Goal: Navigation & Orientation: Find specific page/section

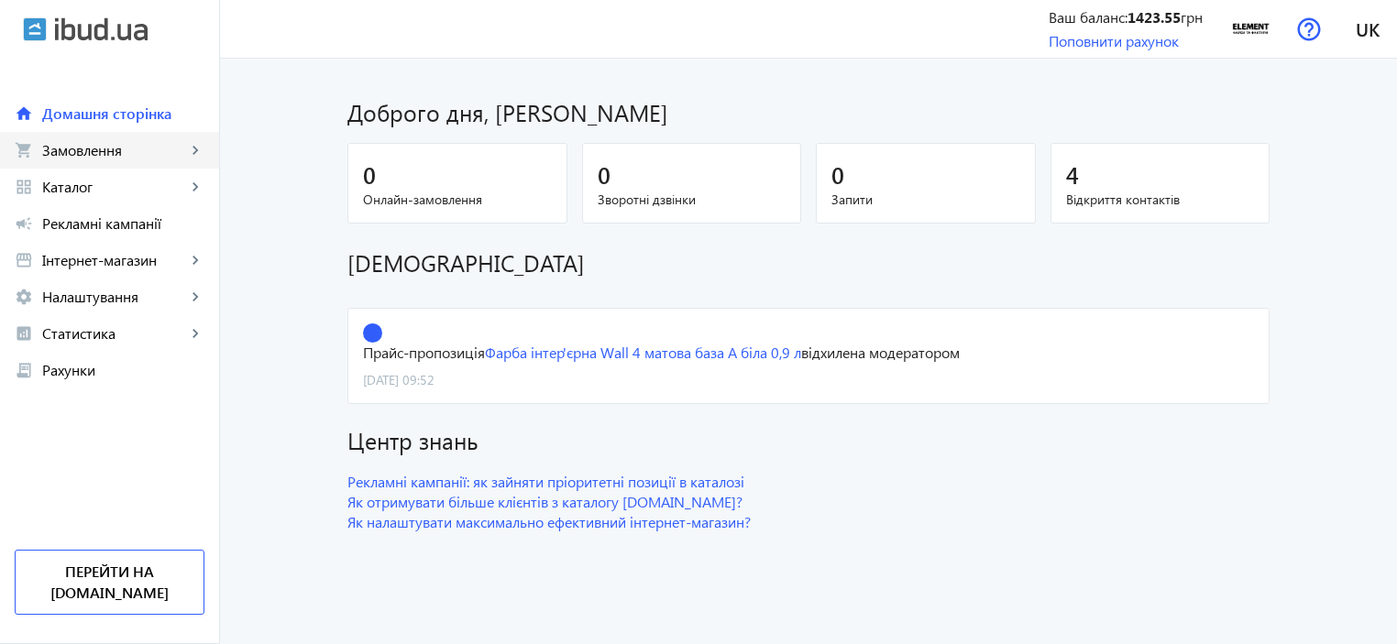
click at [104, 149] on span "Замовлення" at bounding box center [114, 150] width 144 height 18
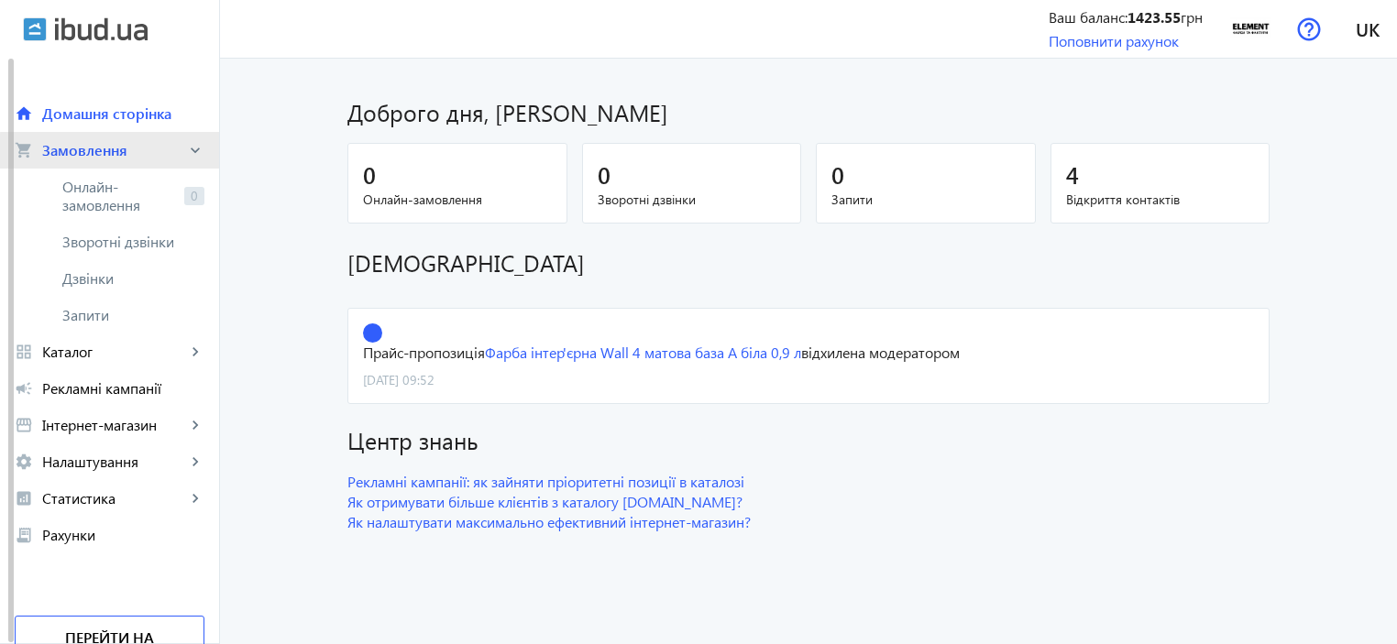
click at [131, 155] on span "Замовлення" at bounding box center [114, 150] width 144 height 18
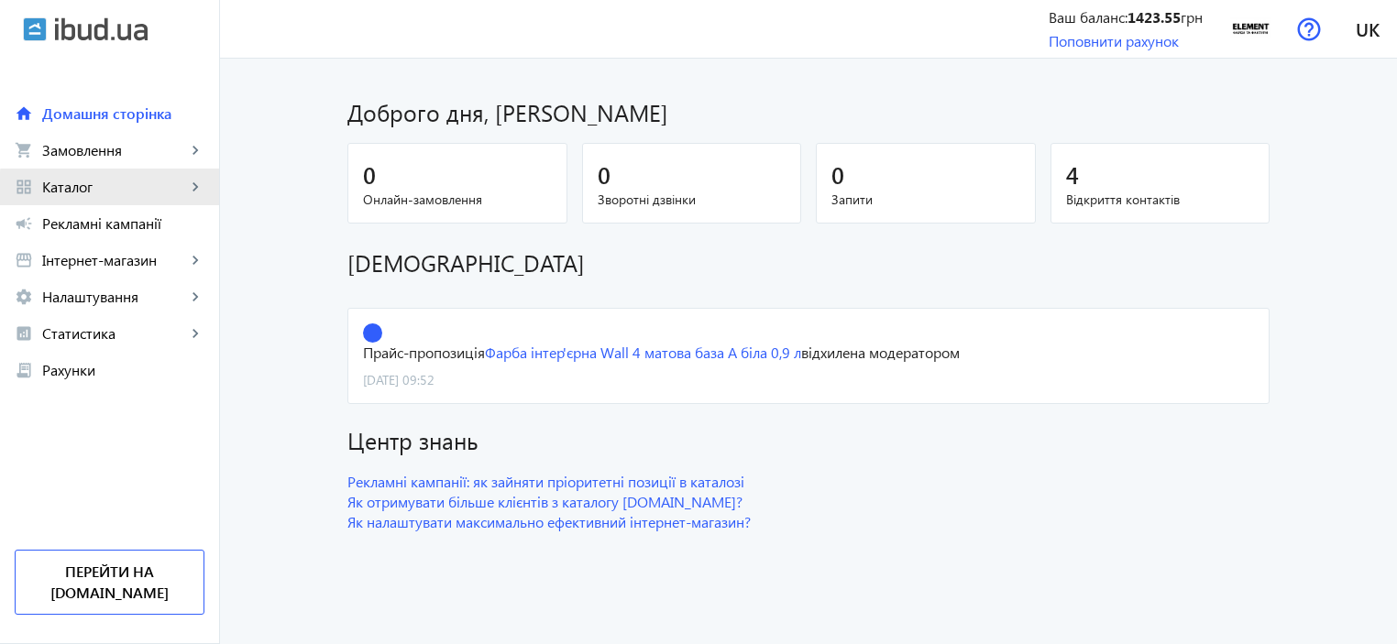
click at [127, 193] on span "Каталог" at bounding box center [114, 187] width 144 height 18
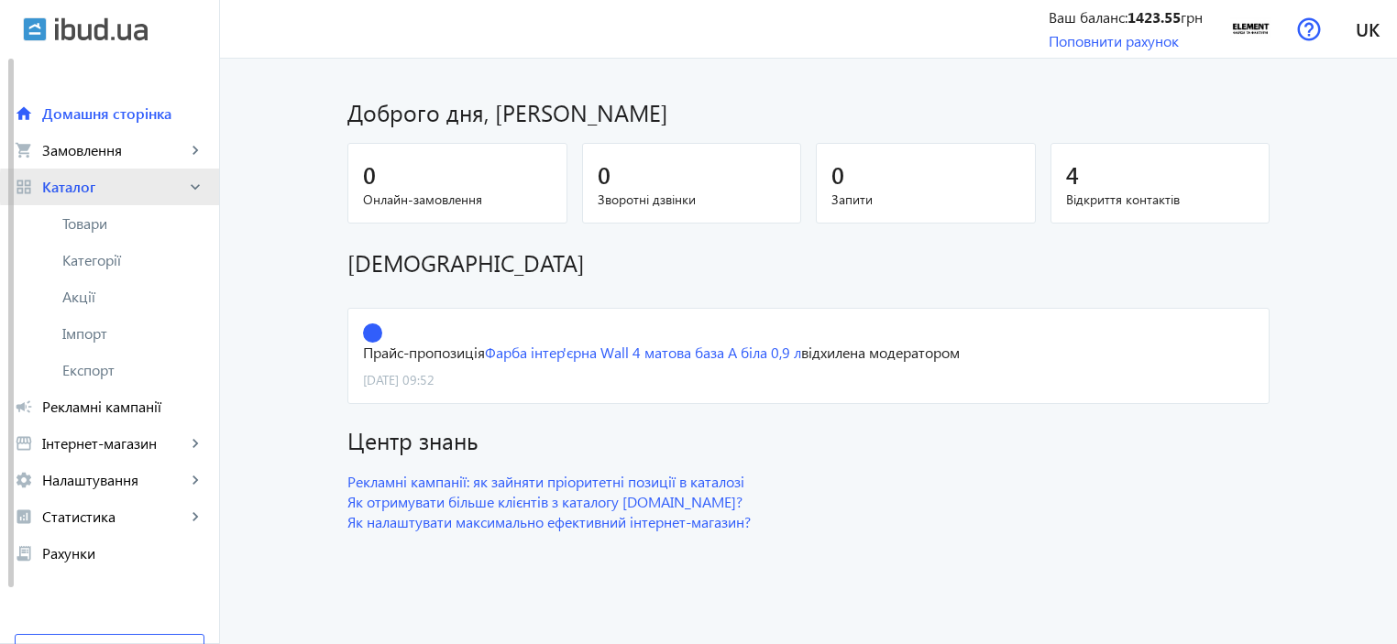
click at [123, 187] on span "Каталог" at bounding box center [114, 187] width 144 height 18
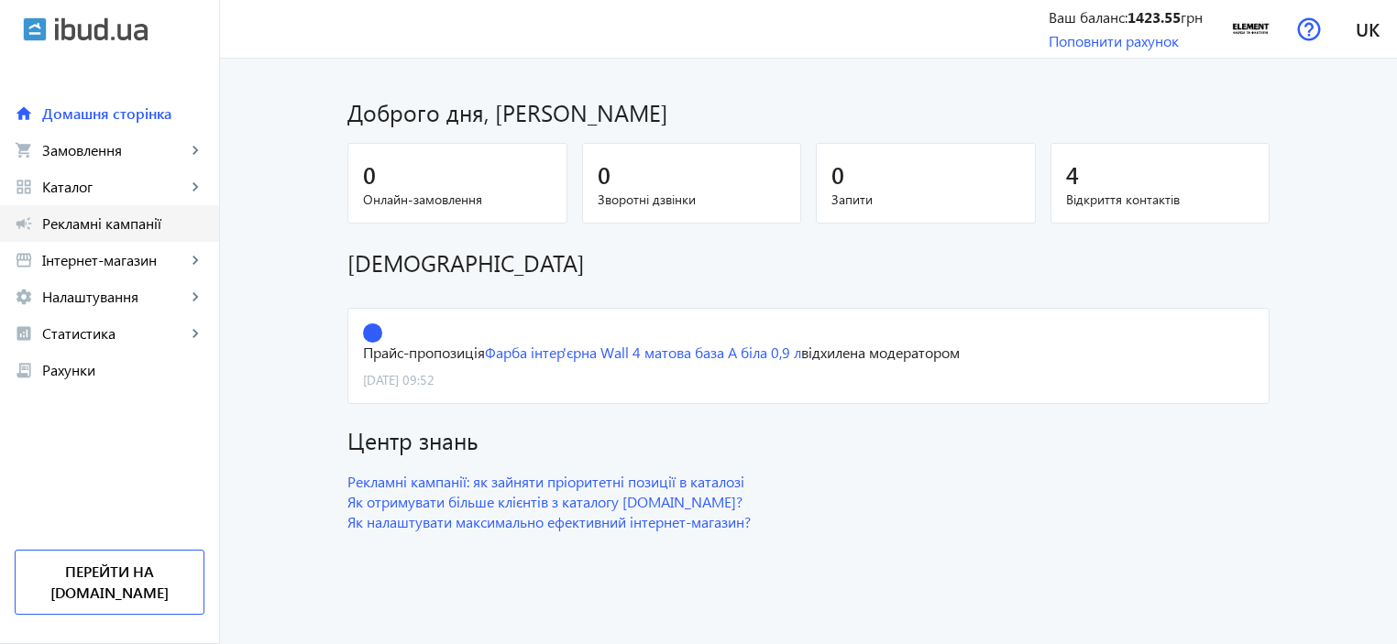
click at [110, 227] on span "Рекламні кампанії" at bounding box center [123, 224] width 162 height 18
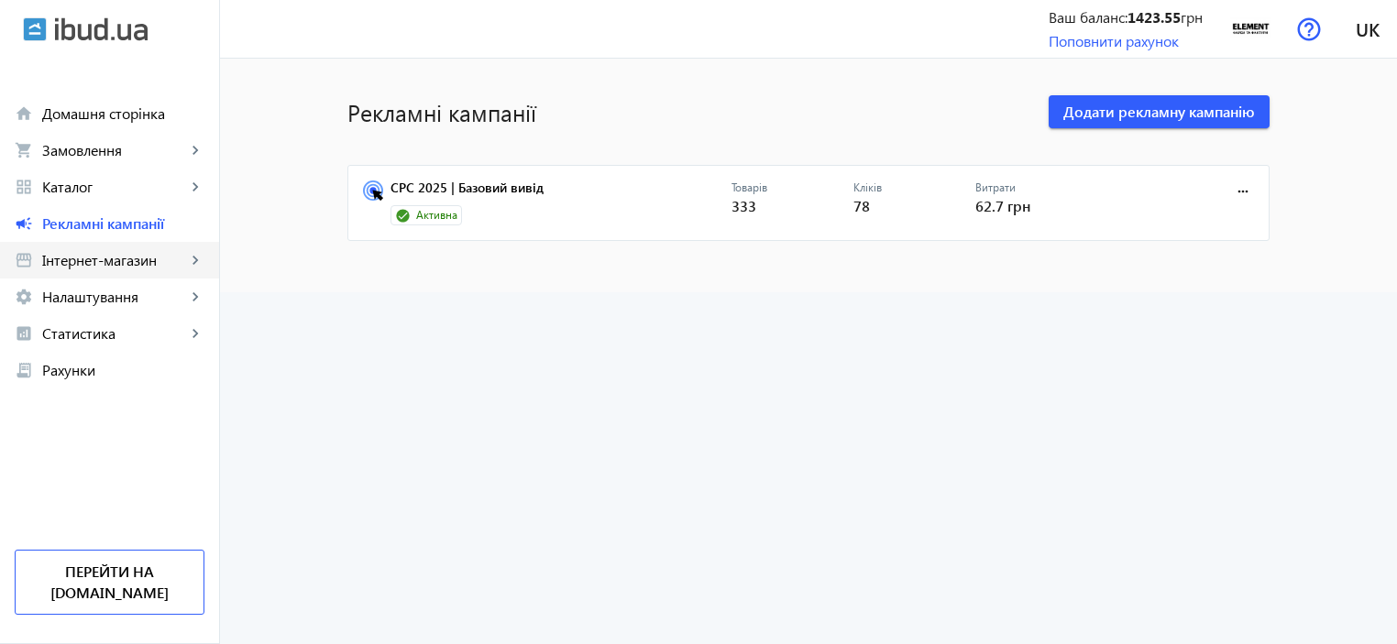
click at [106, 273] on link "storefront Інтернет-магазин keyboard_arrow_right" at bounding box center [109, 260] width 219 height 37
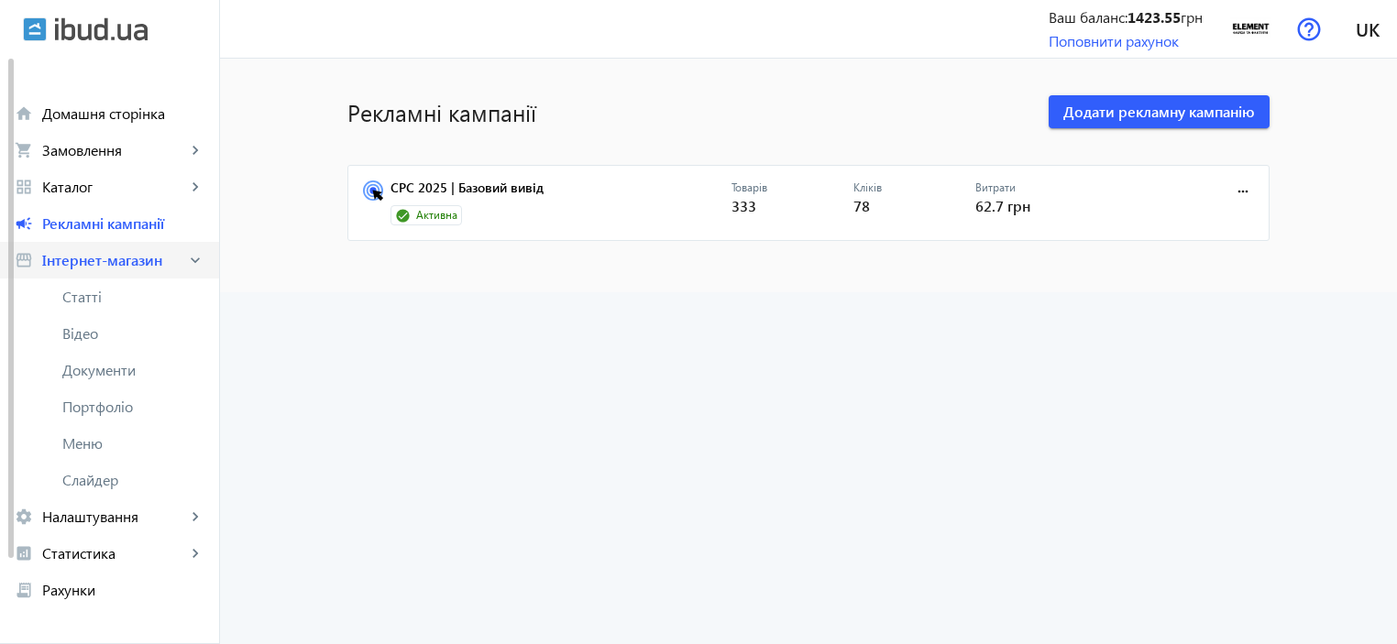
click at [138, 262] on span "Інтернет-магазин" at bounding box center [114, 260] width 144 height 18
